Goal: Navigation & Orientation: Understand site structure

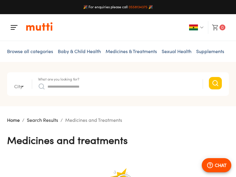
type input "*"
